Goal: Information Seeking & Learning: Learn about a topic

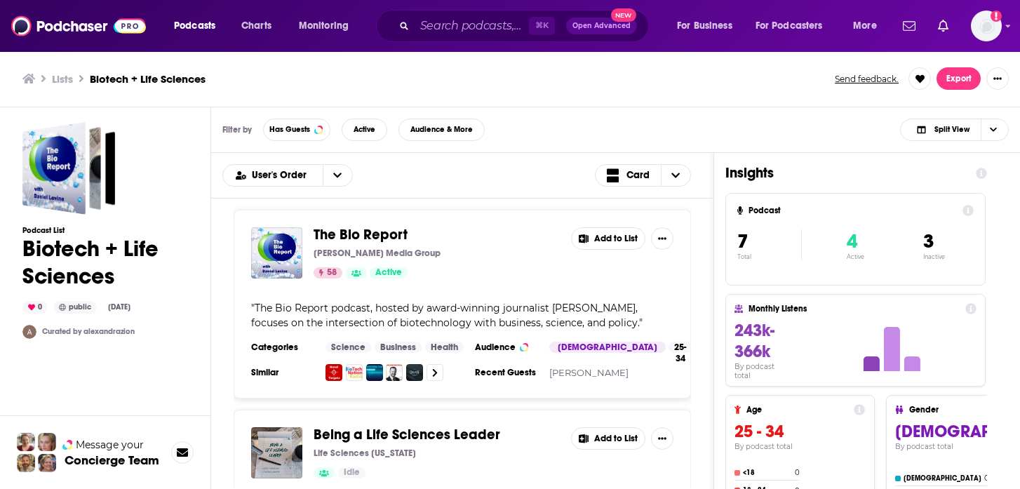
click at [65, 82] on h3 "Lists" at bounding box center [62, 78] width 21 height 13
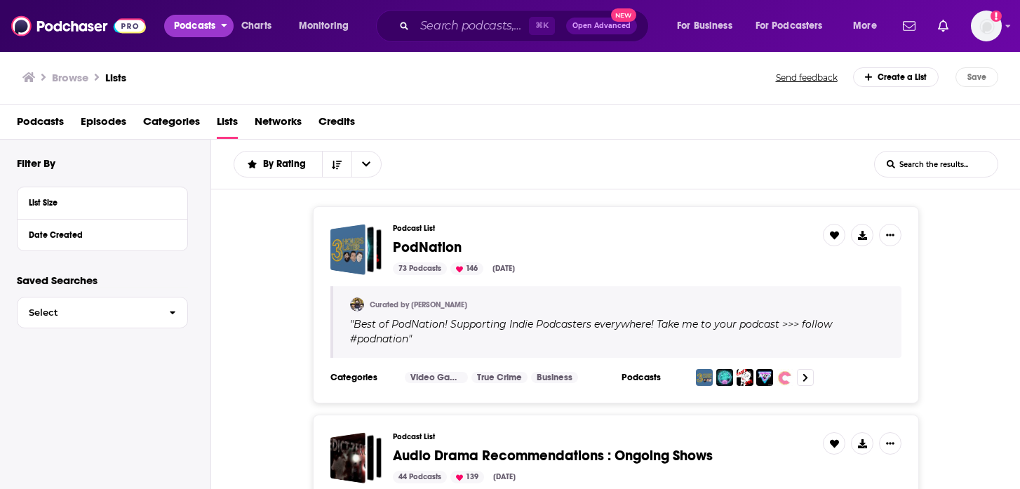
click at [213, 27] on span "Podcasts" at bounding box center [194, 26] width 41 height 20
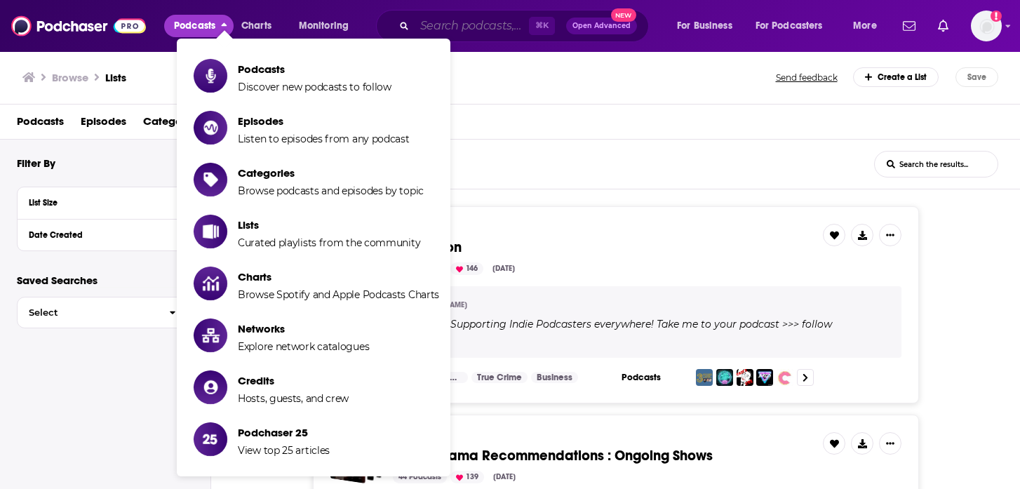
click at [443, 29] on input "Search podcasts, credits, & more..." at bounding box center [472, 26] width 114 height 22
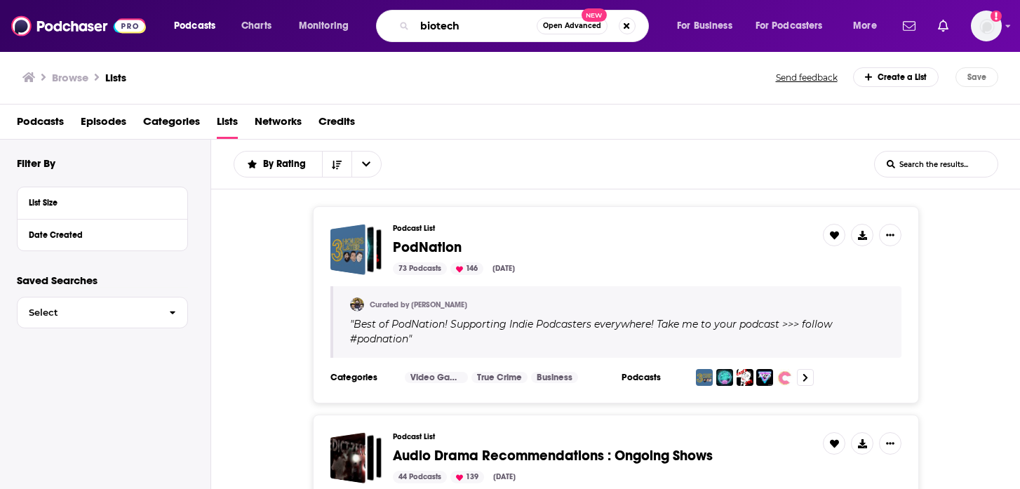
type input "biotech"
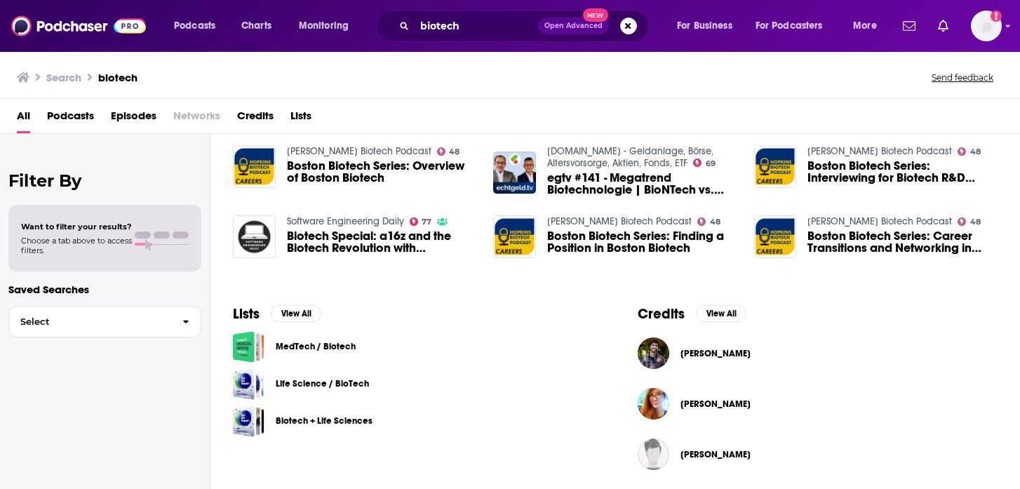
scroll to position [303, 0]
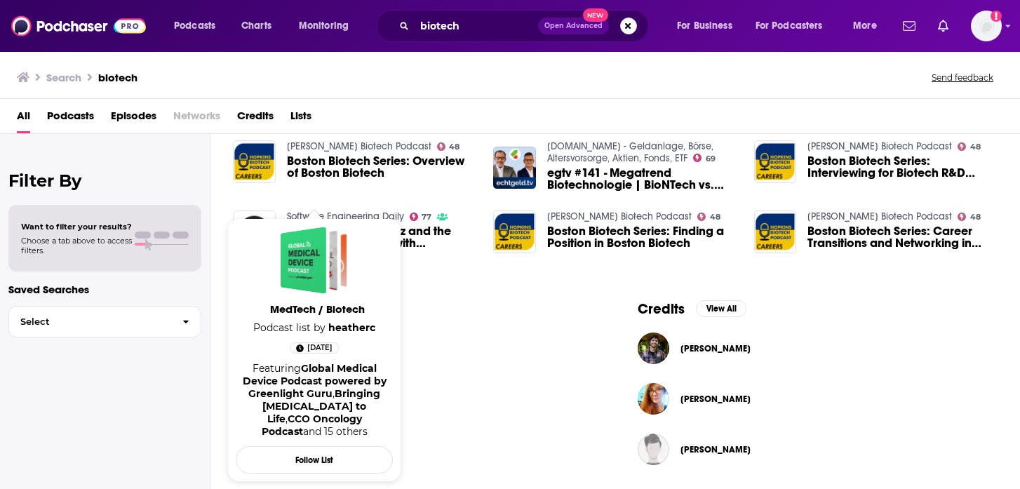
click at [310, 304] on span "MedTech / Biotech" at bounding box center [317, 308] width 157 height 13
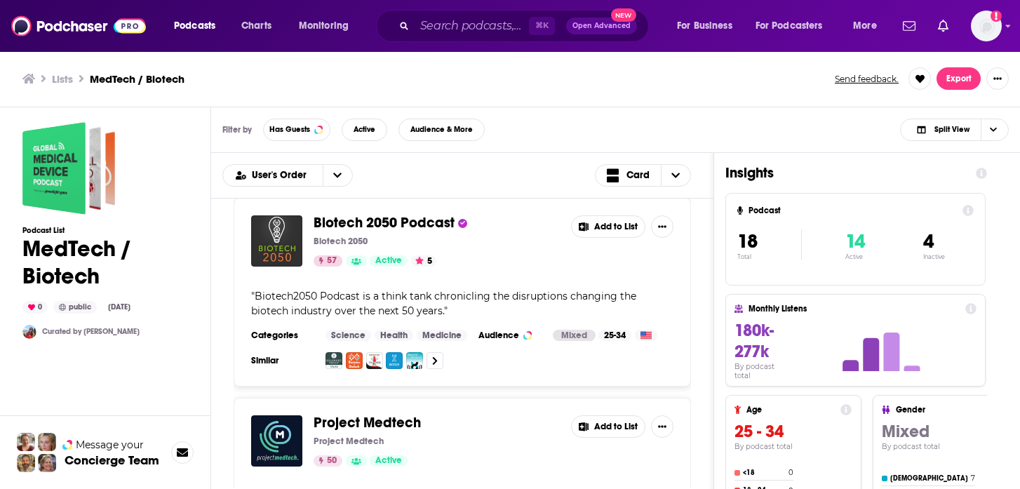
scroll to position [2281, 0]
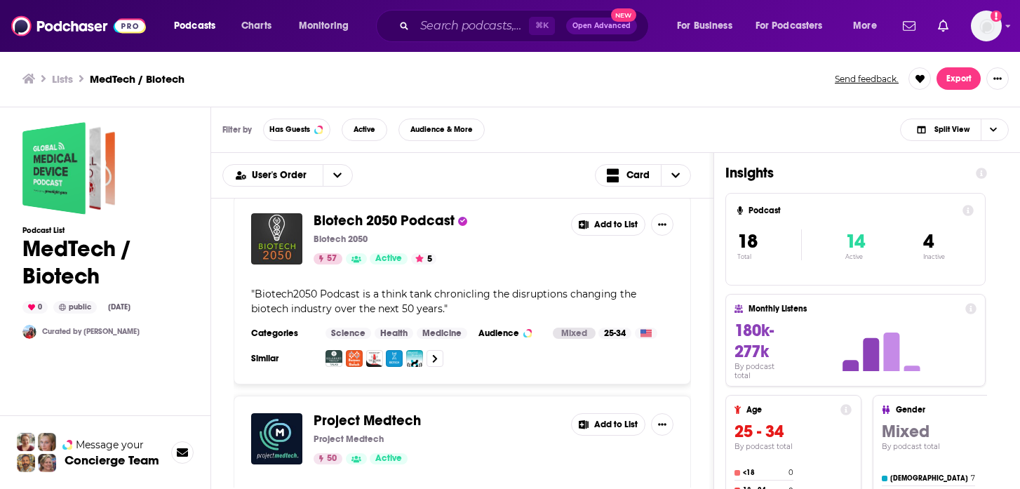
click at [368, 229] on span "Biotech 2050 Podcast" at bounding box center [384, 221] width 141 height 18
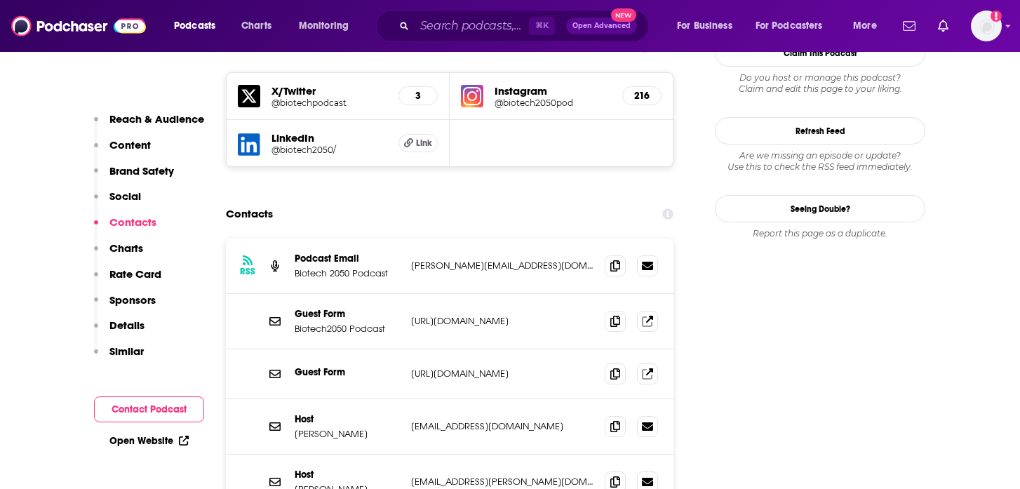
scroll to position [1393, 0]
click at [615, 470] on span at bounding box center [615, 480] width 21 height 21
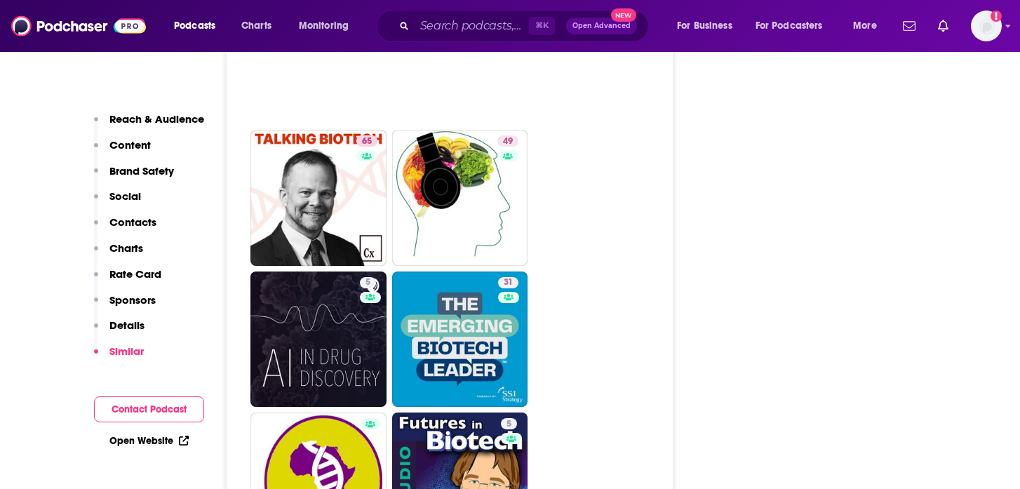
scroll to position [3652, 0]
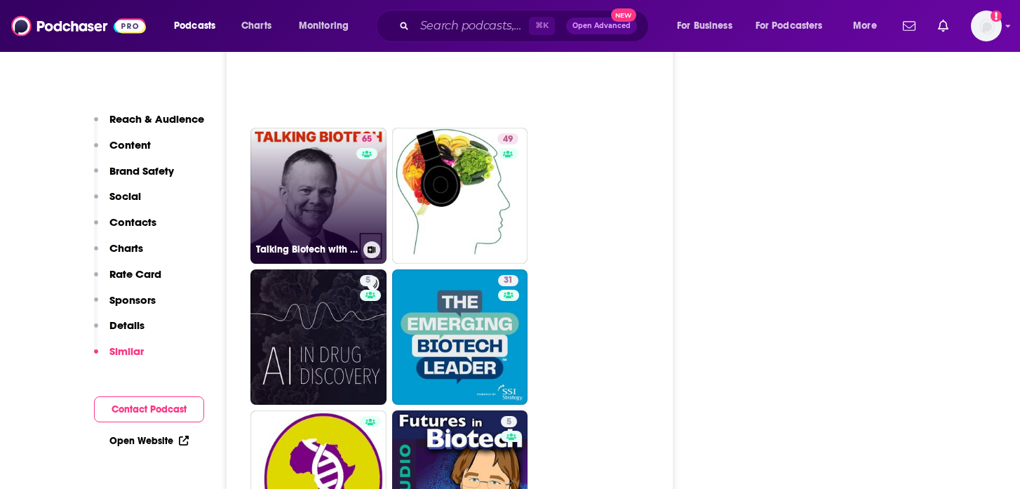
click at [314, 128] on link "65 Talking Biotech with [PERSON_NAME]" at bounding box center [318, 196] width 136 height 136
type input "[URL][DOMAIN_NAME][PERSON_NAME]"
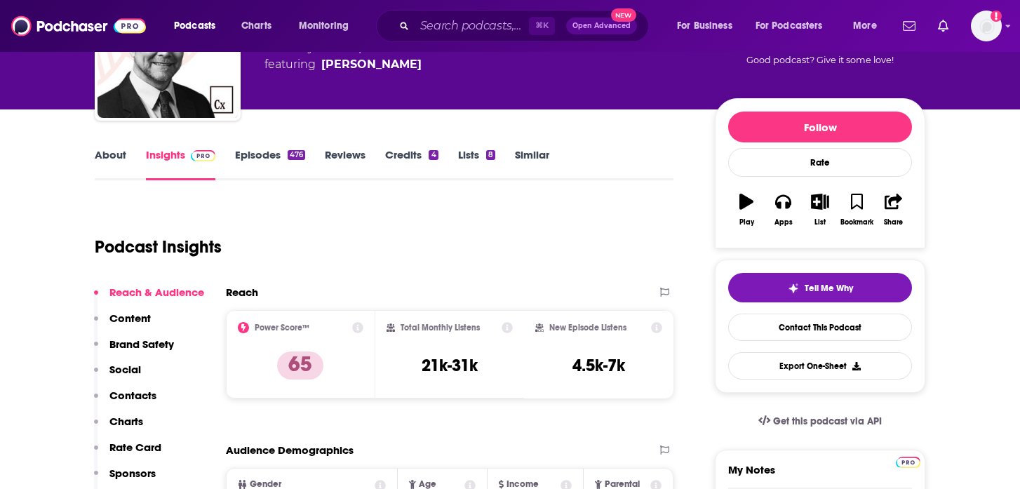
scroll to position [74, 0]
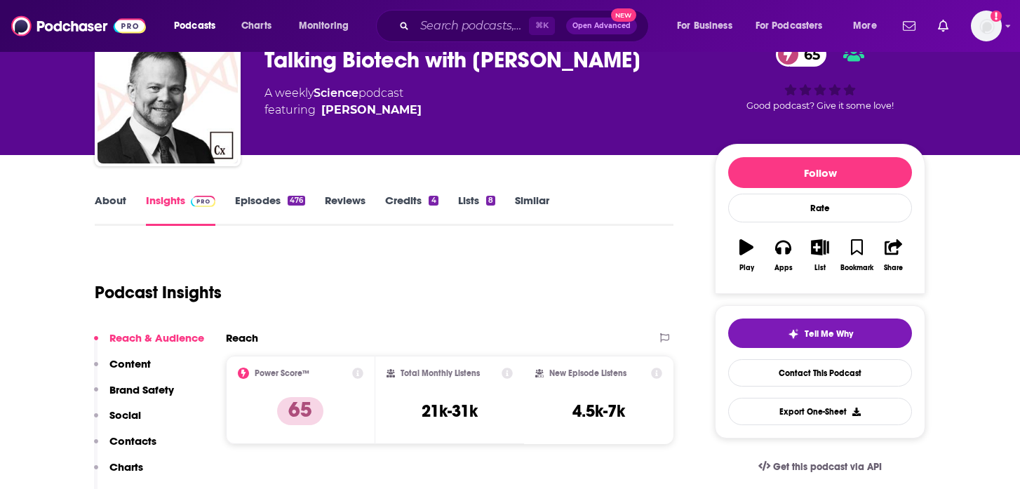
click at [280, 208] on link "Episodes 476" at bounding box center [270, 210] width 70 height 32
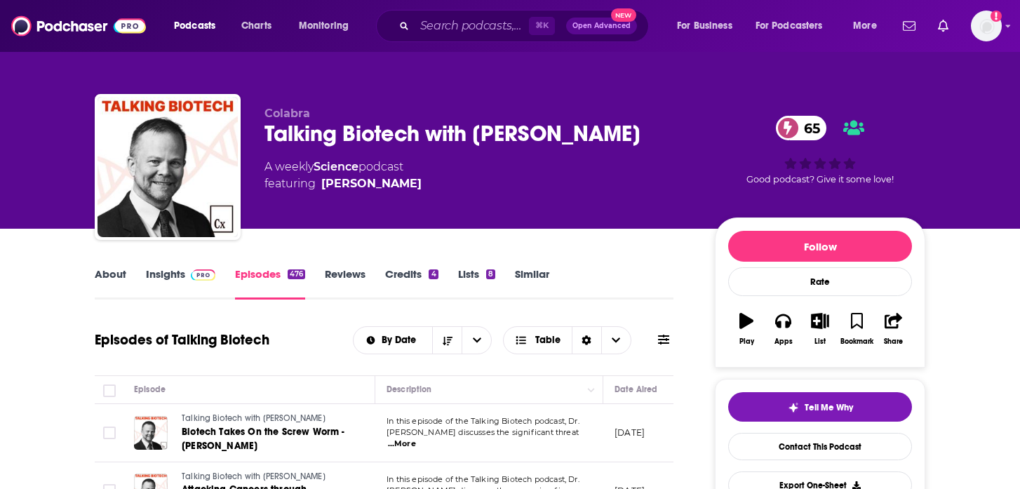
click at [322, 140] on div "Talking Biotech with [PERSON_NAME] 65" at bounding box center [479, 133] width 428 height 27
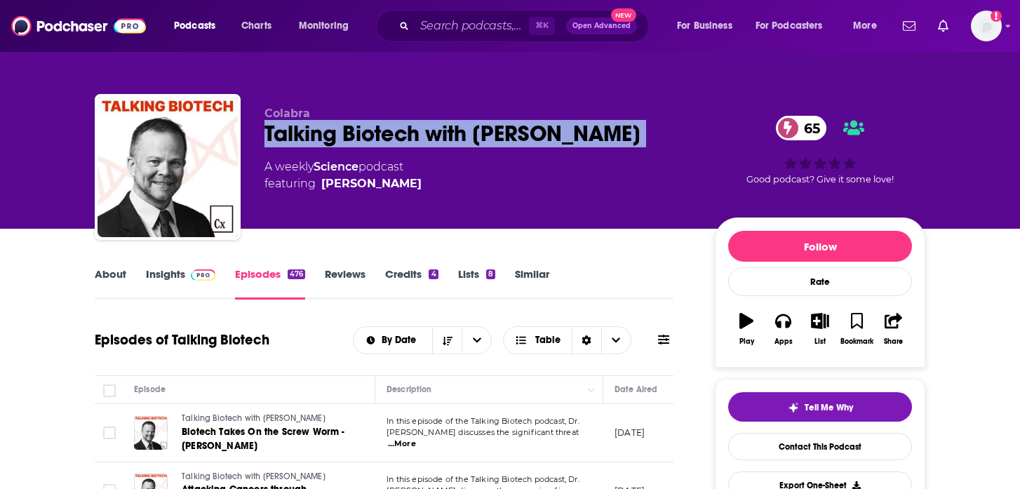
click at [322, 140] on div "Talking Biotech with [PERSON_NAME] 65" at bounding box center [479, 133] width 428 height 27
copy div "Talking Biotech with [PERSON_NAME] 65"
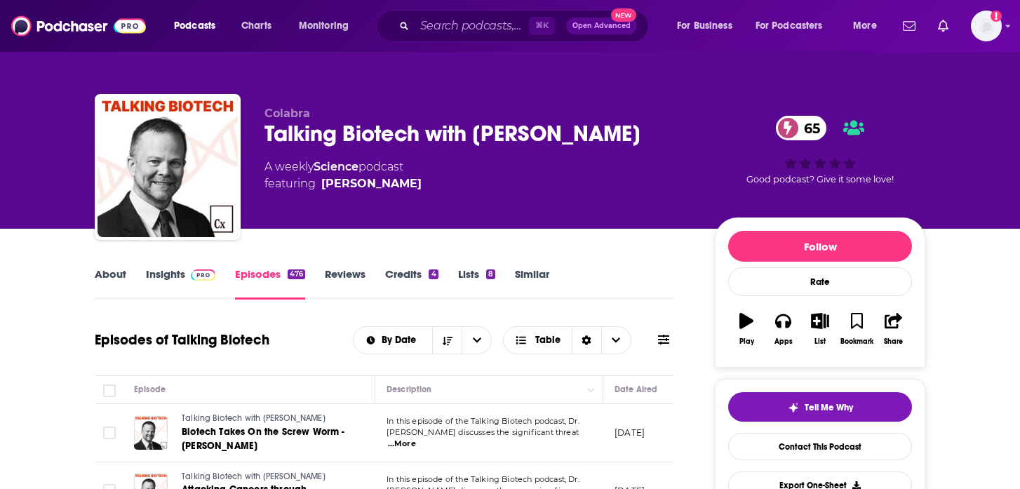
click at [438, 180] on div "A weekly Science podcast featuring [PERSON_NAME]" at bounding box center [479, 176] width 428 height 34
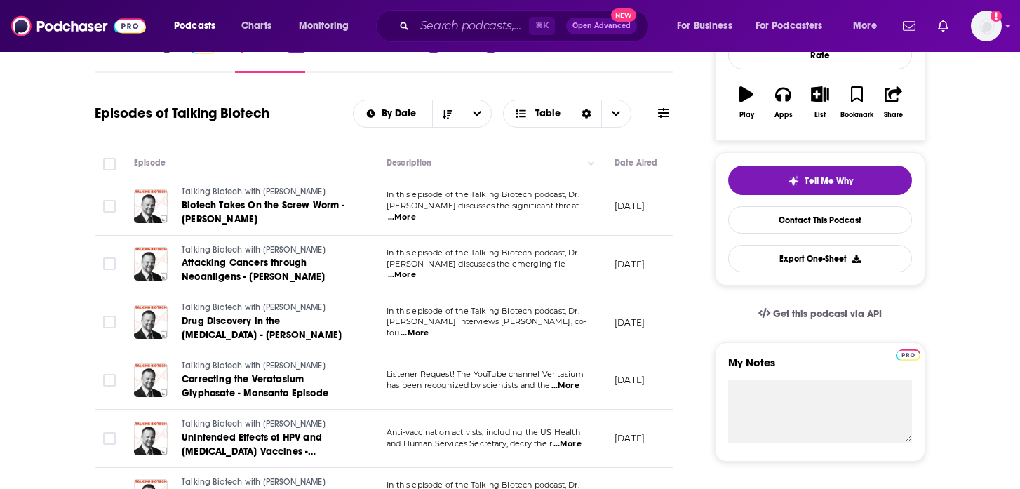
scroll to position [142, 0]
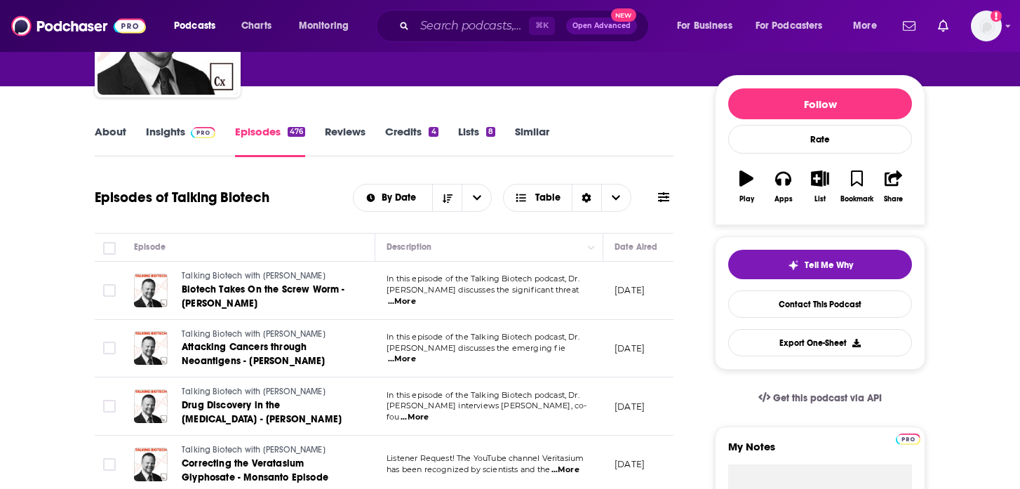
click at [166, 132] on link "Insights" at bounding box center [180, 141] width 69 height 32
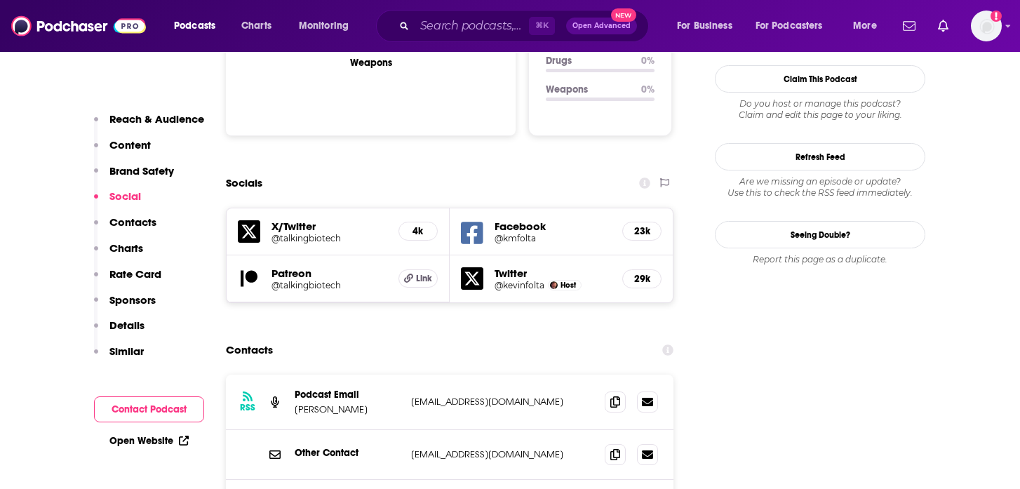
scroll to position [1524, 0]
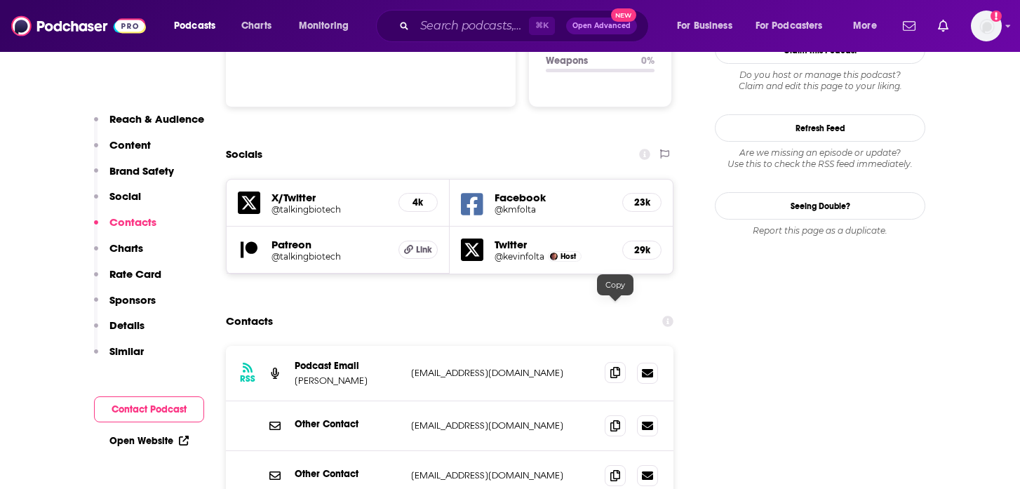
click at [612, 367] on icon at bounding box center [615, 372] width 10 height 11
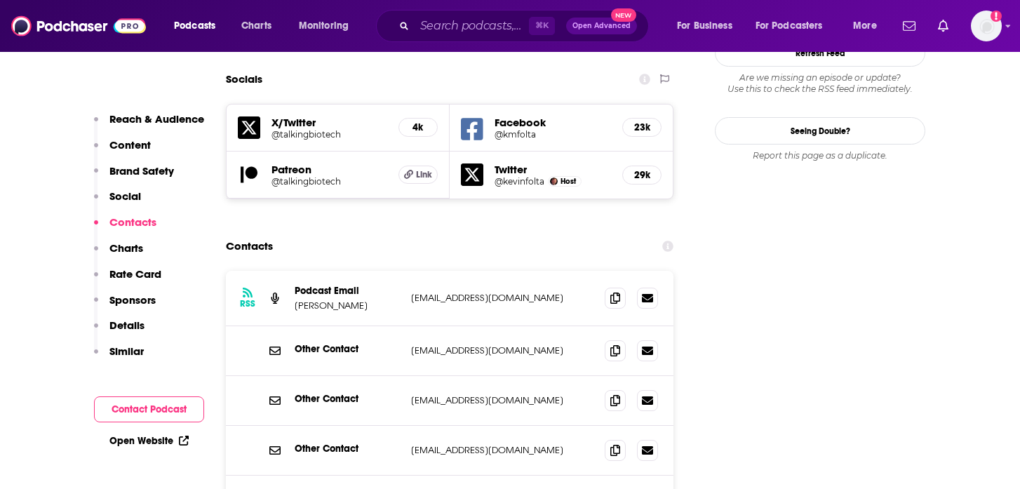
scroll to position [1631, 0]
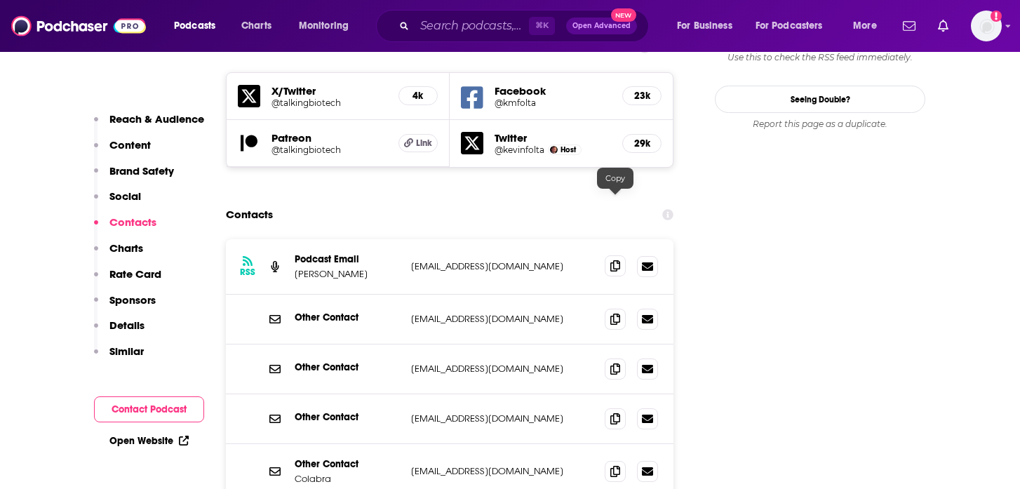
click at [614, 260] on icon at bounding box center [615, 265] width 10 height 11
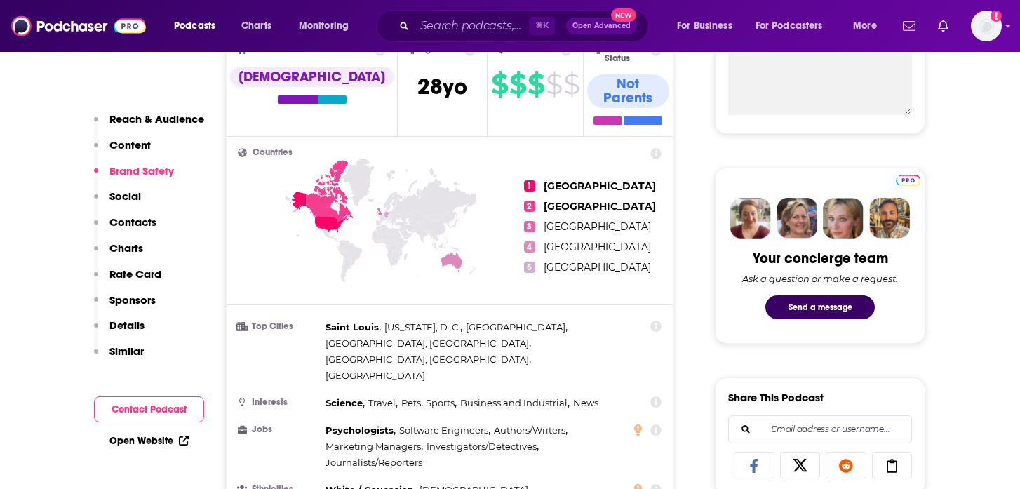
scroll to position [0, 0]
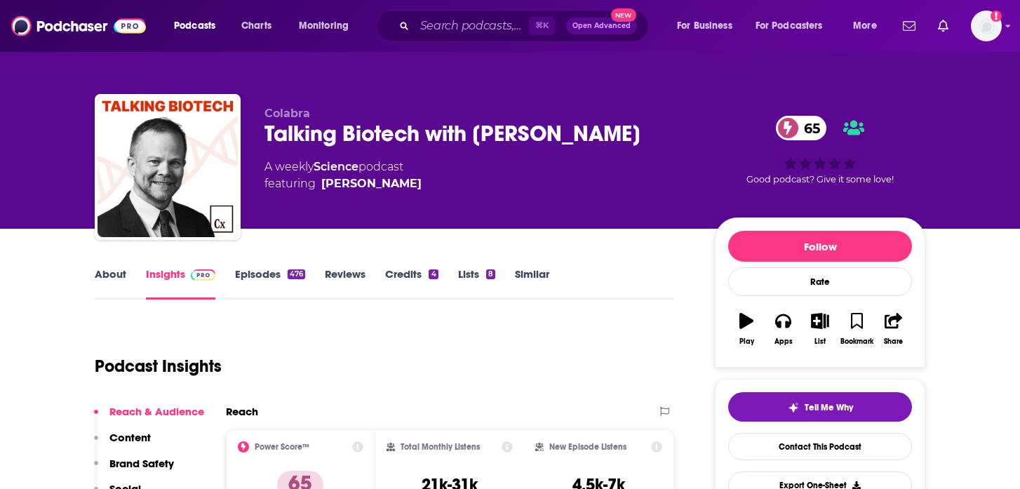
click at [420, 132] on div "Talking Biotech with [PERSON_NAME] 65" at bounding box center [479, 133] width 428 height 27
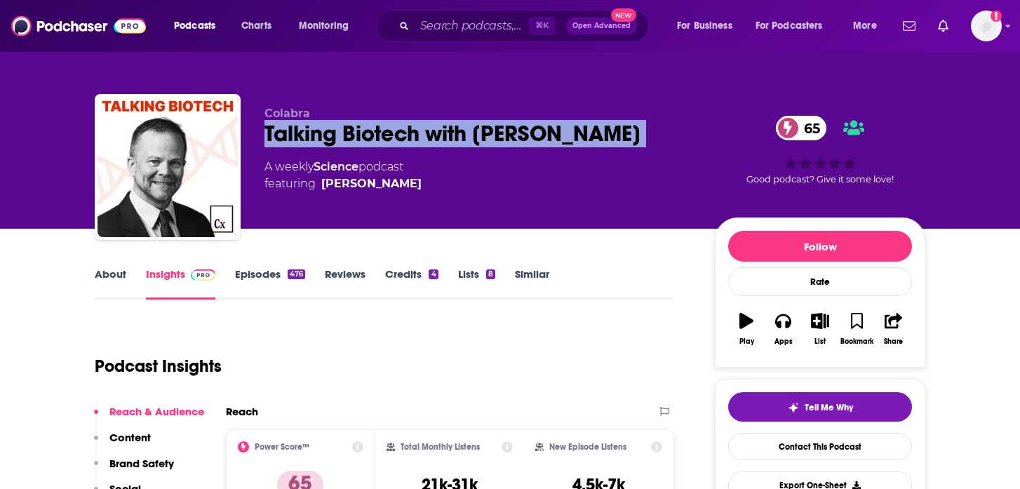
click at [420, 132] on div "Talking Biotech with [PERSON_NAME] 65" at bounding box center [479, 133] width 428 height 27
copy div "Talking Biotech with [PERSON_NAME] 65"
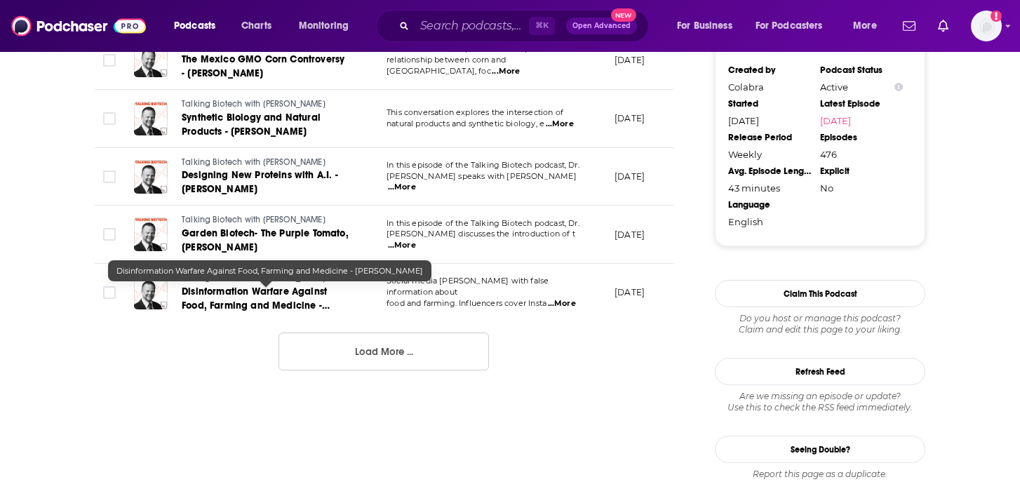
scroll to position [1618, 0]
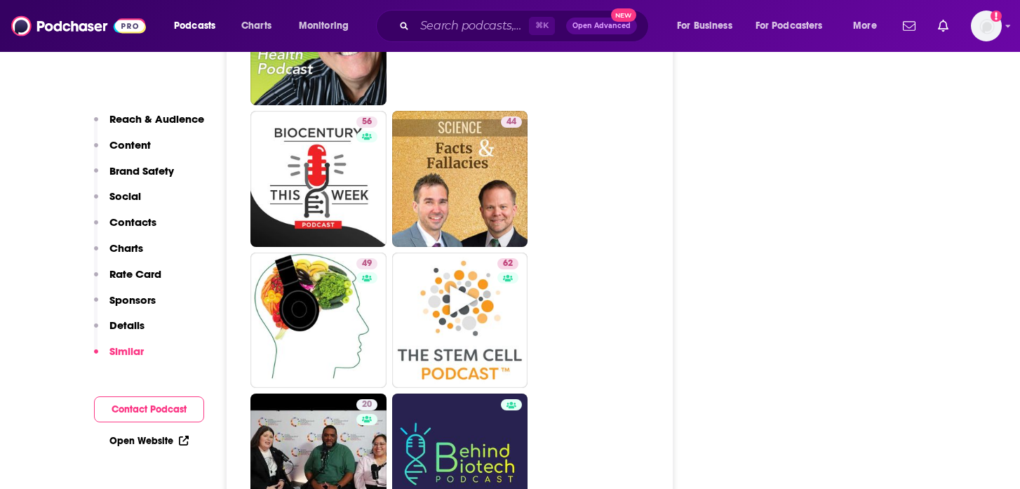
scroll to position [3938, 0]
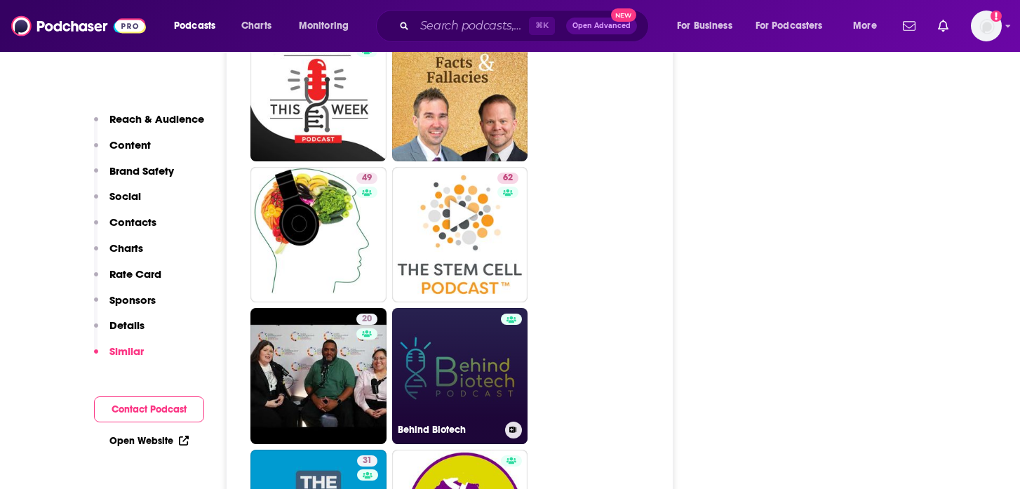
click at [448, 308] on link "Behind Biotech" at bounding box center [460, 376] width 136 height 136
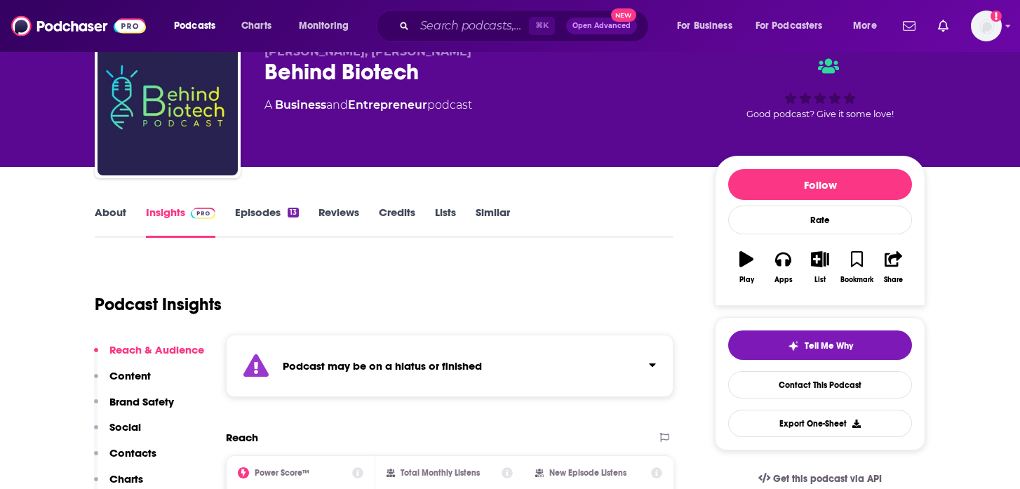
scroll to position [174, 0]
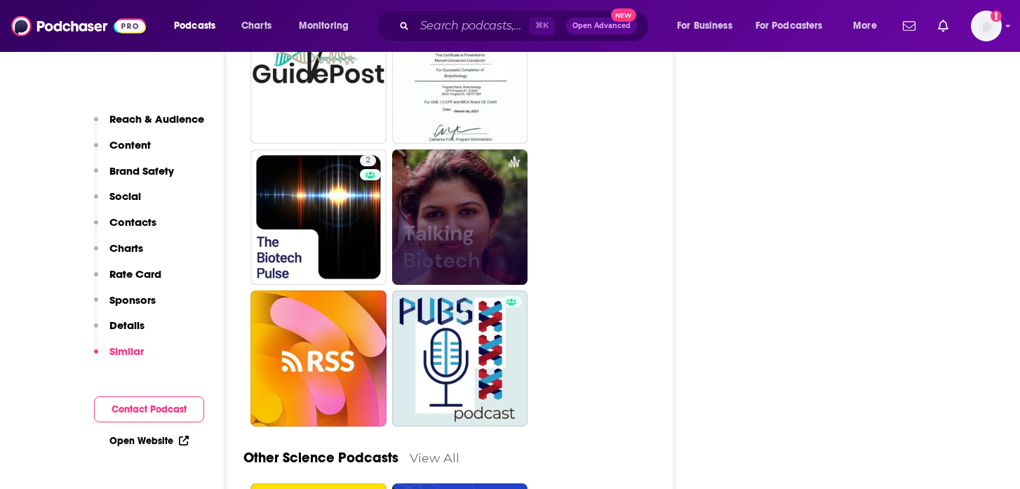
scroll to position [4598, 0]
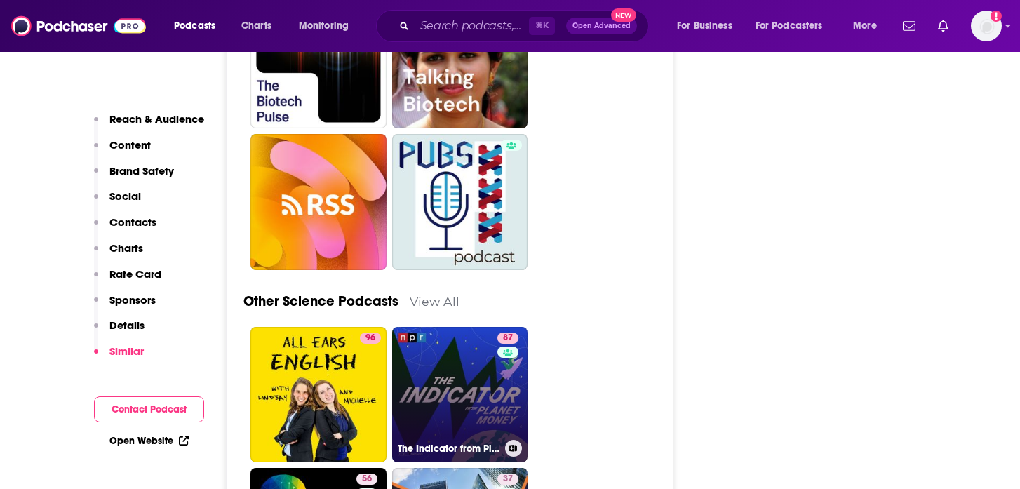
type input "[URL][DOMAIN_NAME]"
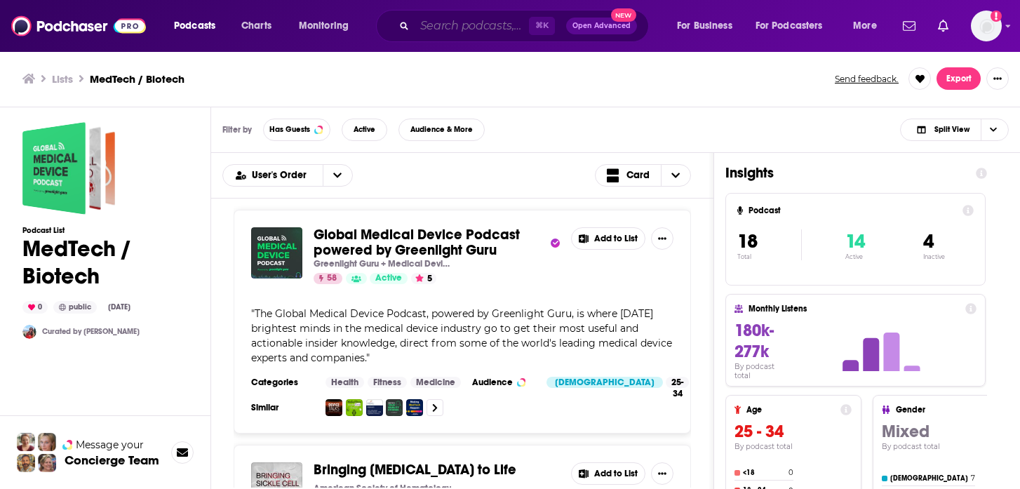
click at [460, 32] on input "Search podcasts, credits, & more..." at bounding box center [472, 26] width 114 height 22
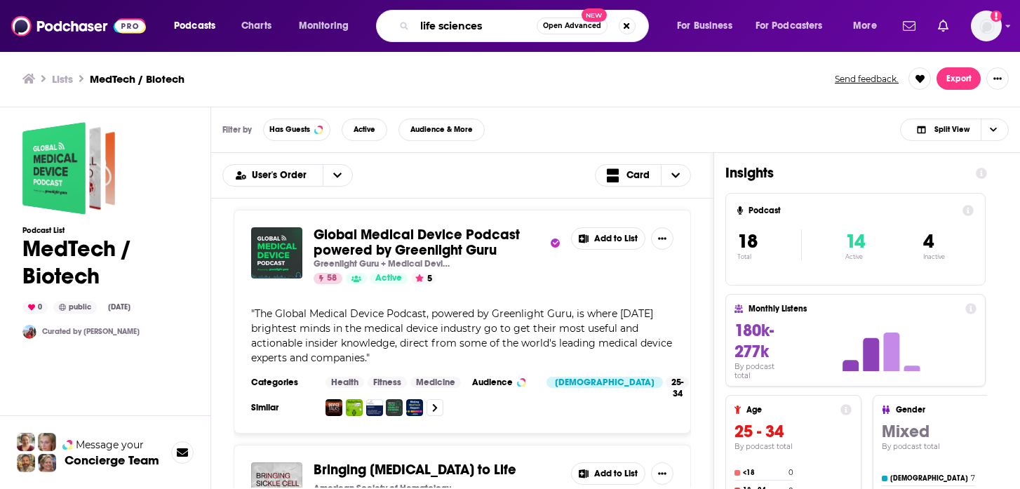
type input "life sciences"
